Goal: Task Accomplishment & Management: Manage account settings

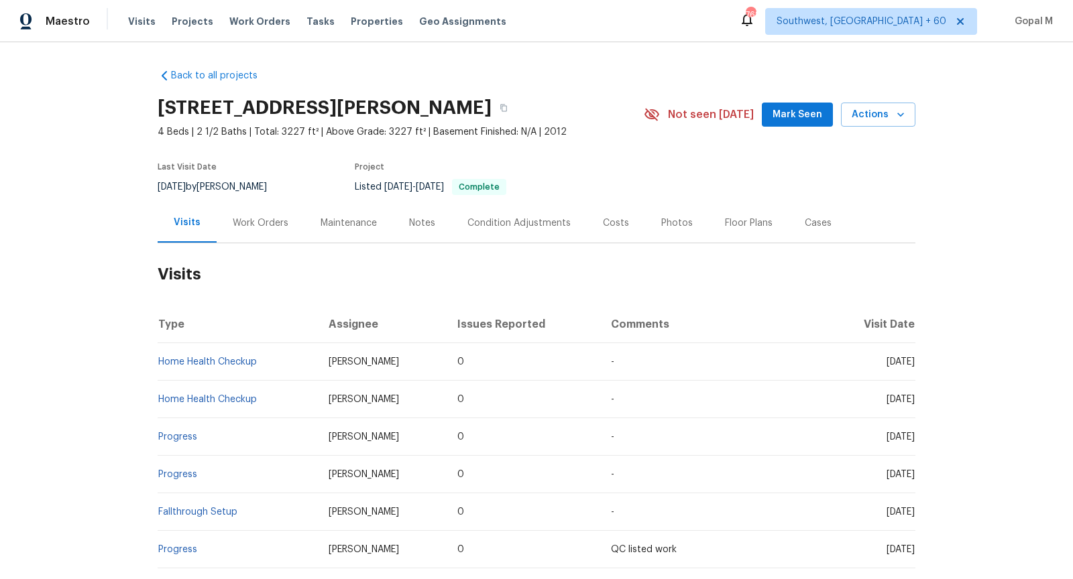
click at [268, 228] on div "Work Orders" at bounding box center [261, 223] width 56 height 13
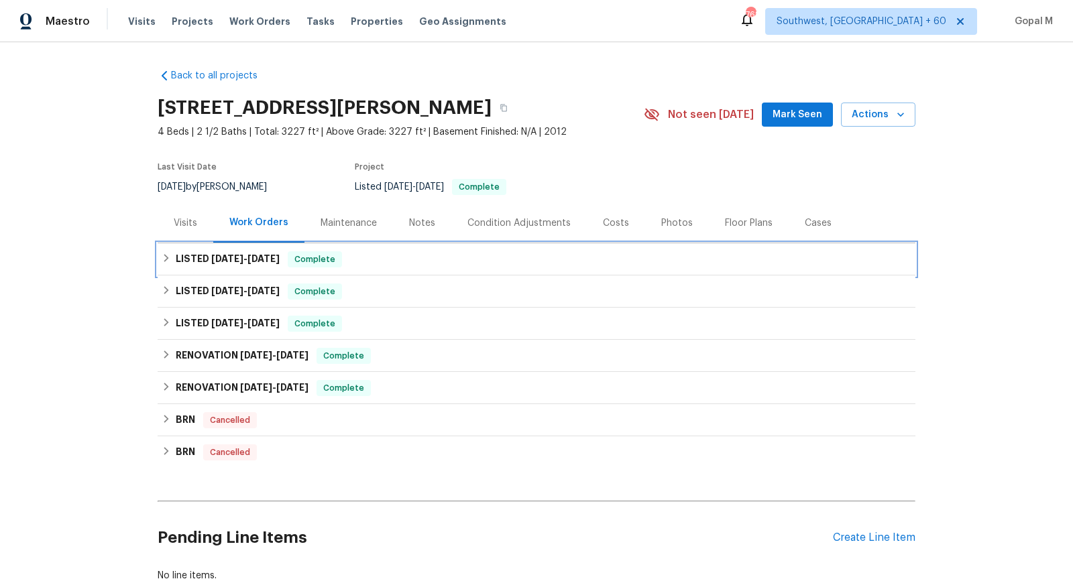
click at [300, 262] on span "Complete" at bounding box center [315, 259] width 52 height 13
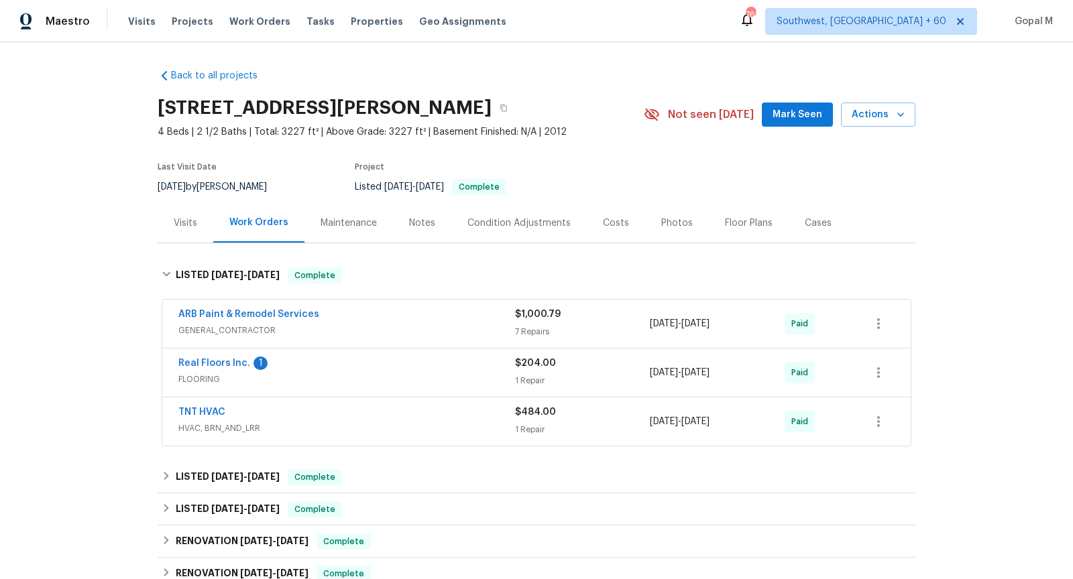
click at [184, 226] on div "Visits" at bounding box center [185, 223] width 23 height 13
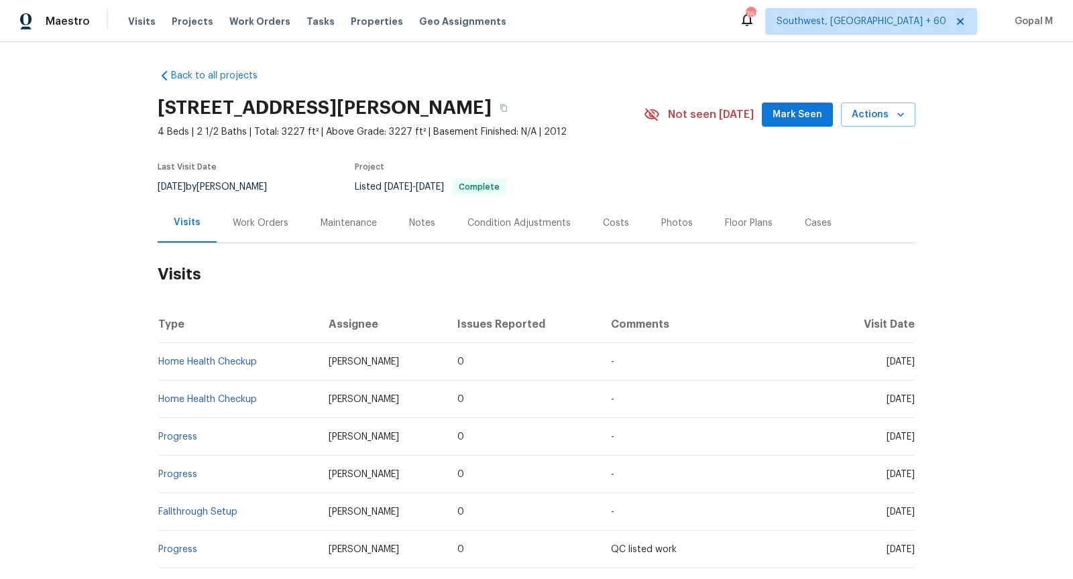
click at [262, 221] on div "Work Orders" at bounding box center [261, 223] width 56 height 13
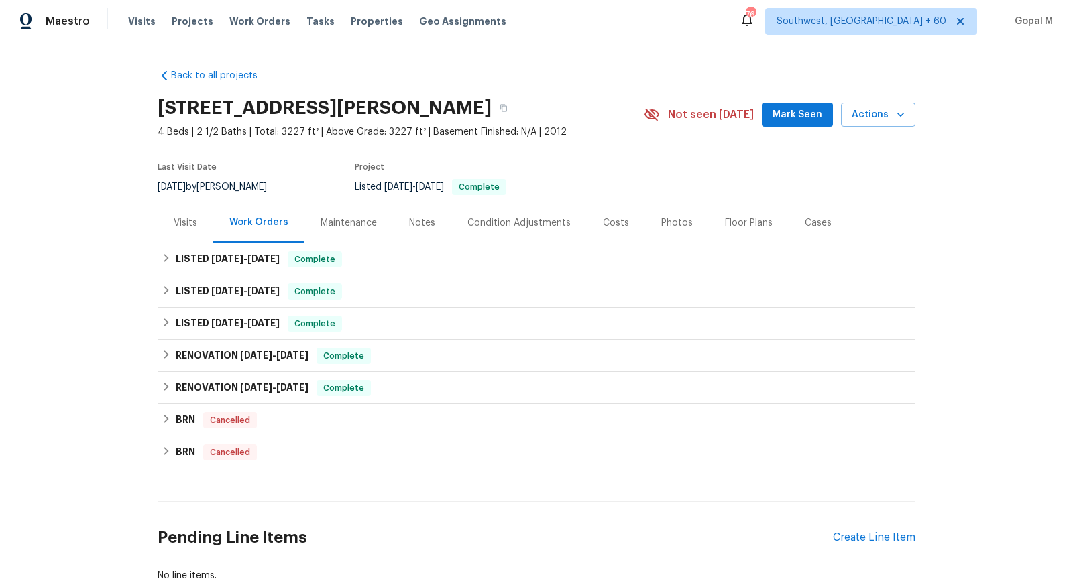
click at [186, 228] on div "Visits" at bounding box center [185, 223] width 23 height 13
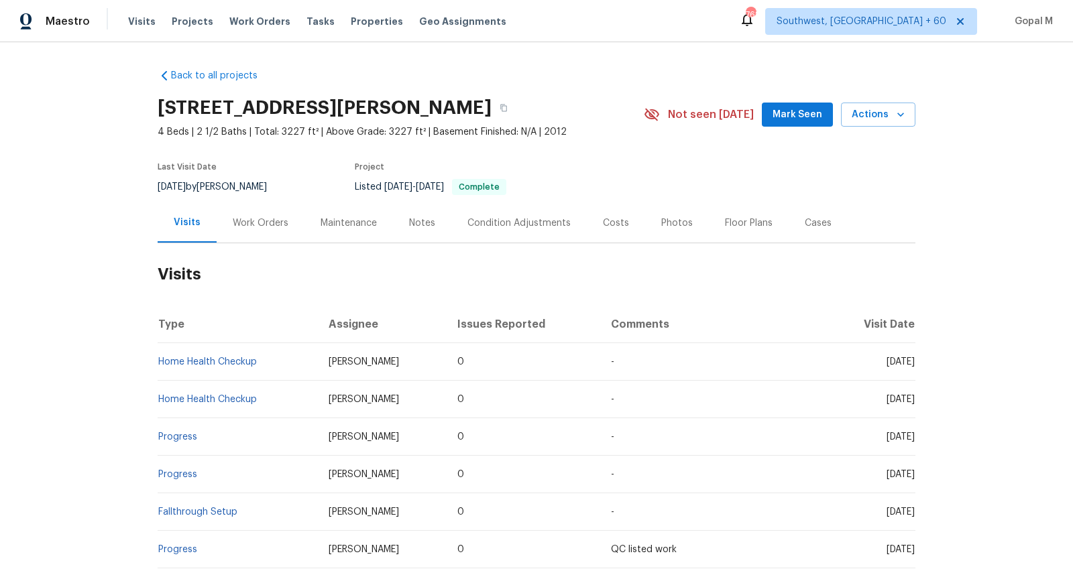
click at [265, 227] on div "Work Orders" at bounding box center [261, 223] width 56 height 13
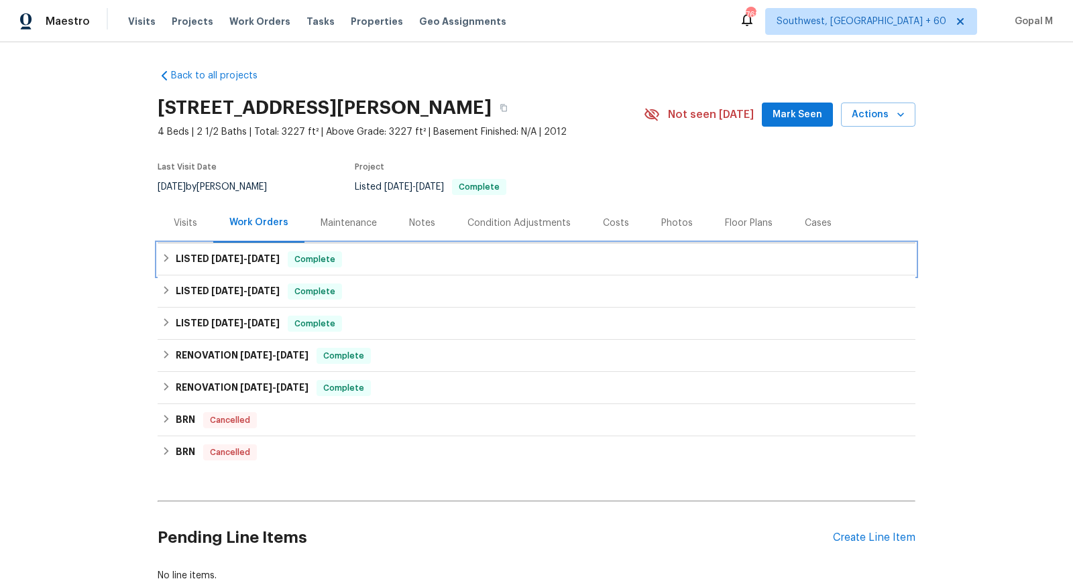
click at [367, 264] on div "LISTED 7/15/25 - 7/21/25 Complete" at bounding box center [537, 259] width 750 height 16
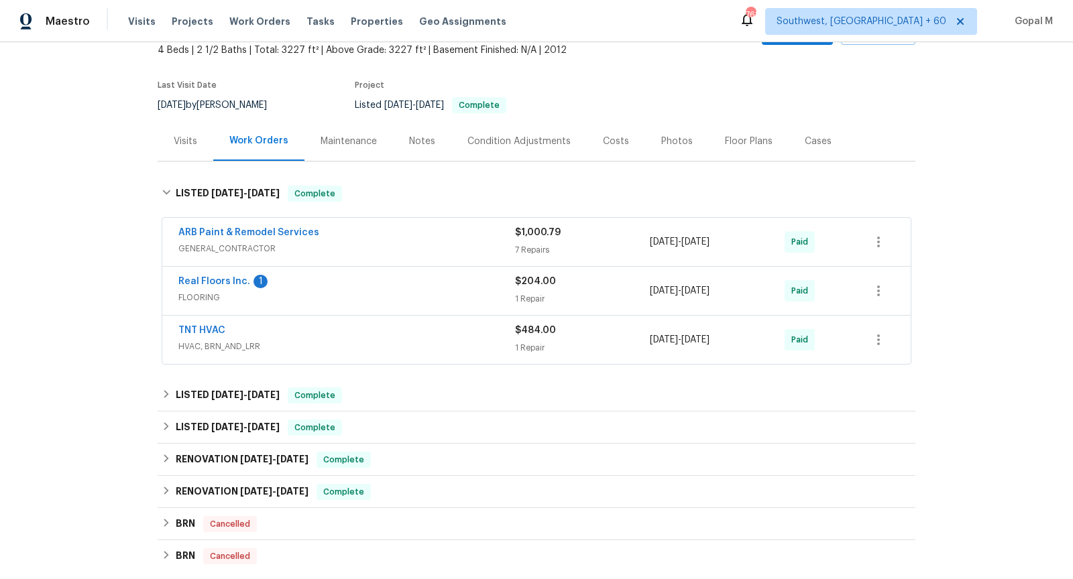
click at [383, 245] on span "GENERAL_CONTRACTOR" at bounding box center [346, 248] width 337 height 13
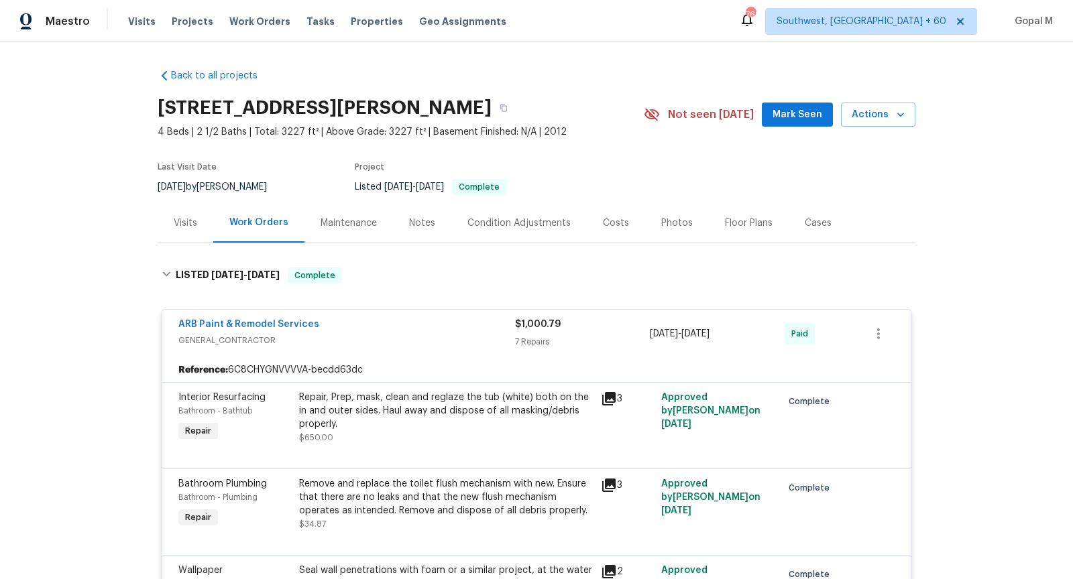
click at [436, 335] on span "GENERAL_CONTRACTOR" at bounding box center [346, 340] width 337 height 13
